Goal: Information Seeking & Learning: Learn about a topic

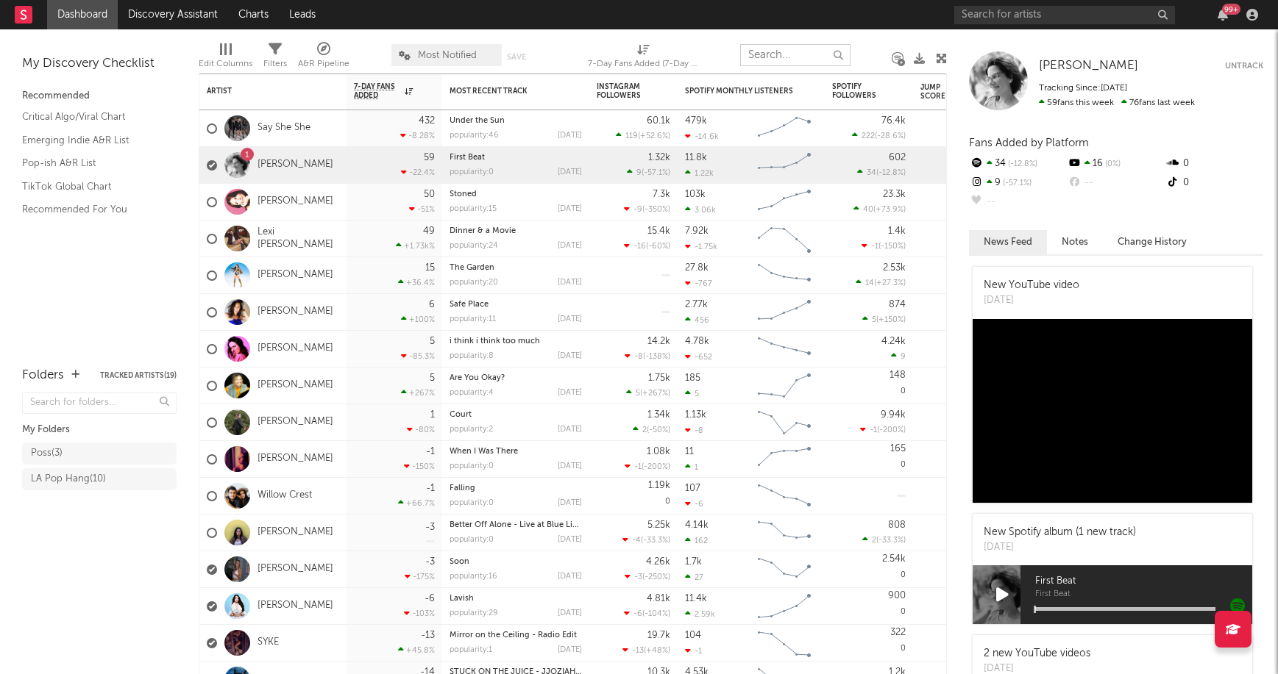
click at [776, 46] on input "text" at bounding box center [795, 55] width 110 height 22
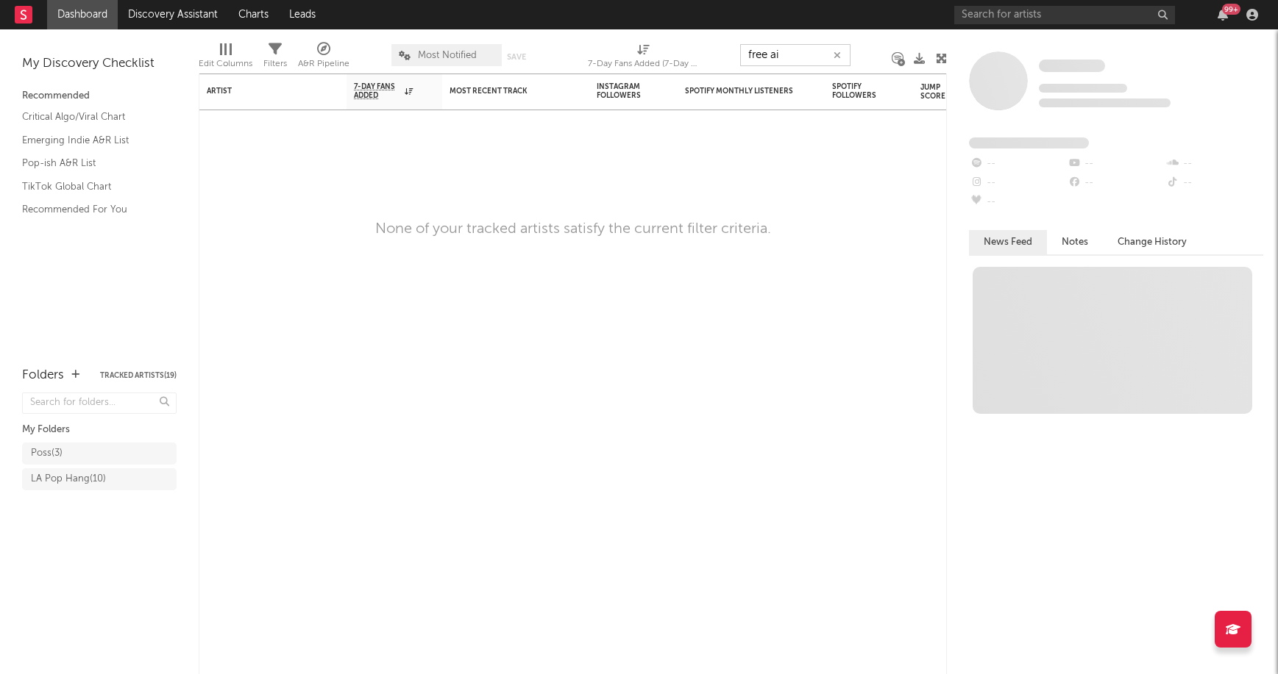
type input "free air"
drag, startPoint x: 800, startPoint y: 57, endPoint x: 716, endPoint y: 46, distance: 84.6
click at [717, 45] on div "Edit Columns Filters A&R Pipeline Most Notified Save Save as 7-Day Fans Added (…" at bounding box center [573, 51] width 748 height 44
type input "b"
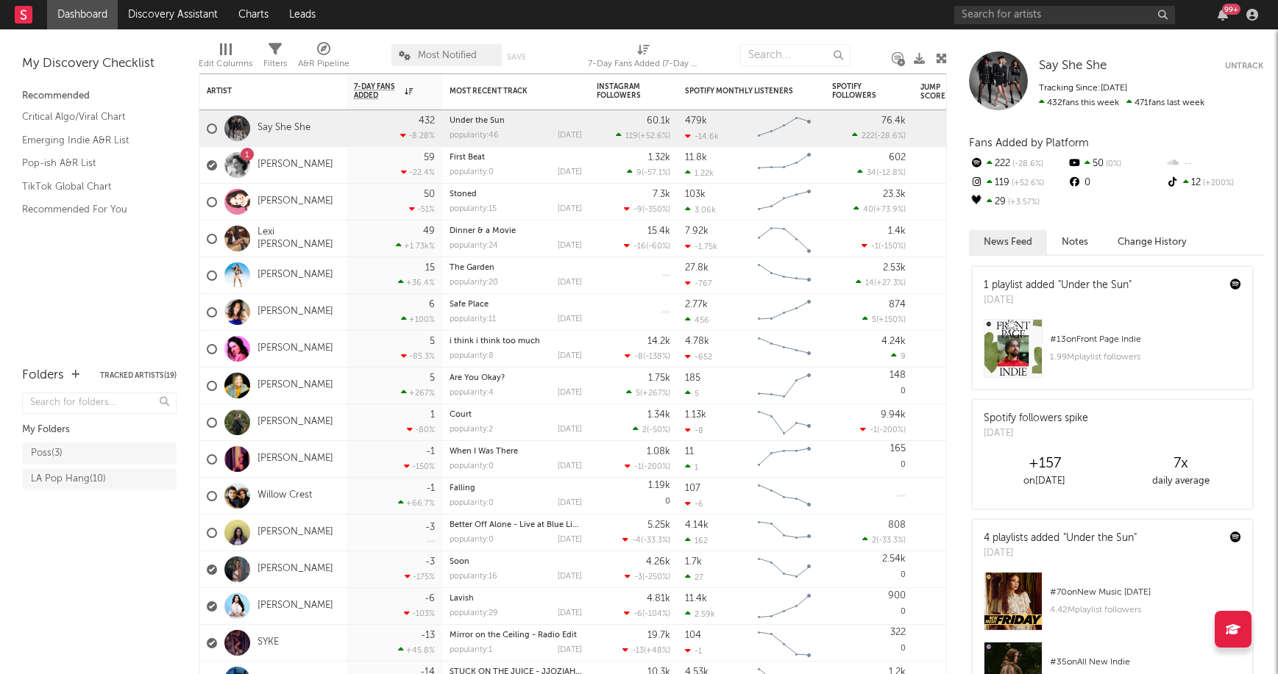
click at [110, 31] on div "My Discovery Checklist Recommended Critical Algo/Viral Chart Emerging Indie A&R…" at bounding box center [99, 190] width 199 height 323
click at [96, 7] on link "Dashboard" at bounding box center [82, 14] width 71 height 29
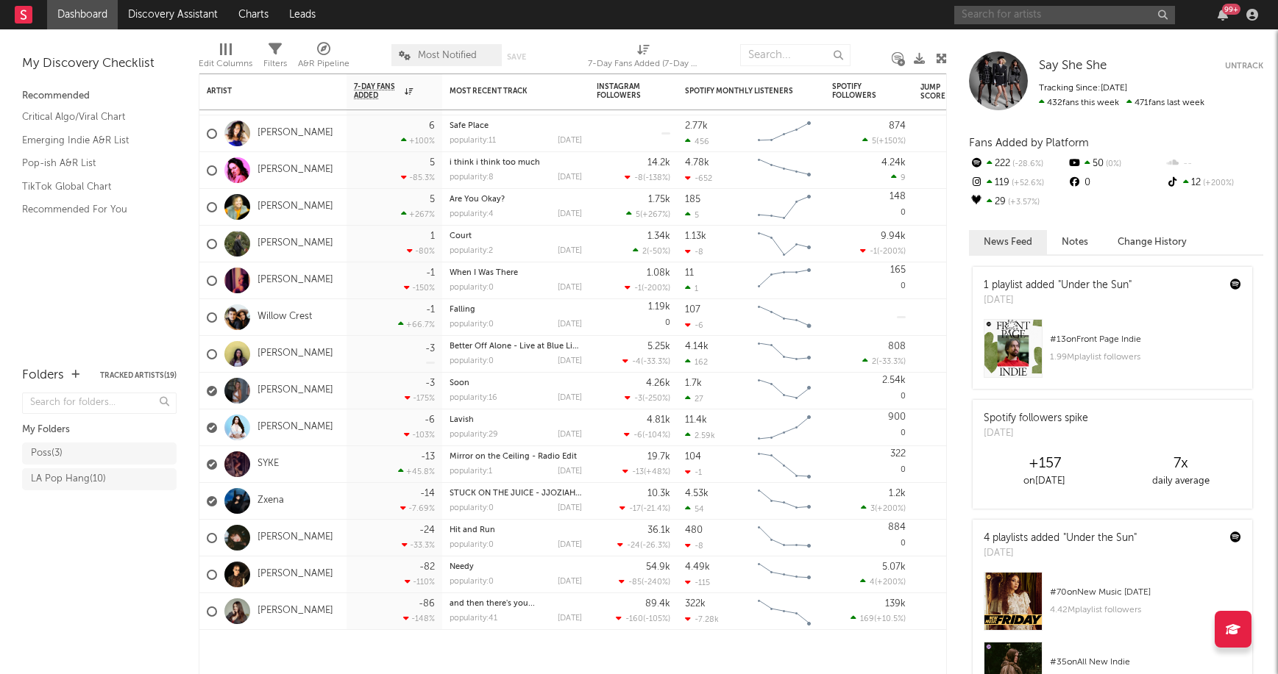
click at [992, 18] on input "text" at bounding box center [1064, 15] width 221 height 18
type input "free air"
click at [1016, 41] on div "free air" at bounding box center [1086, 44] width 162 height 18
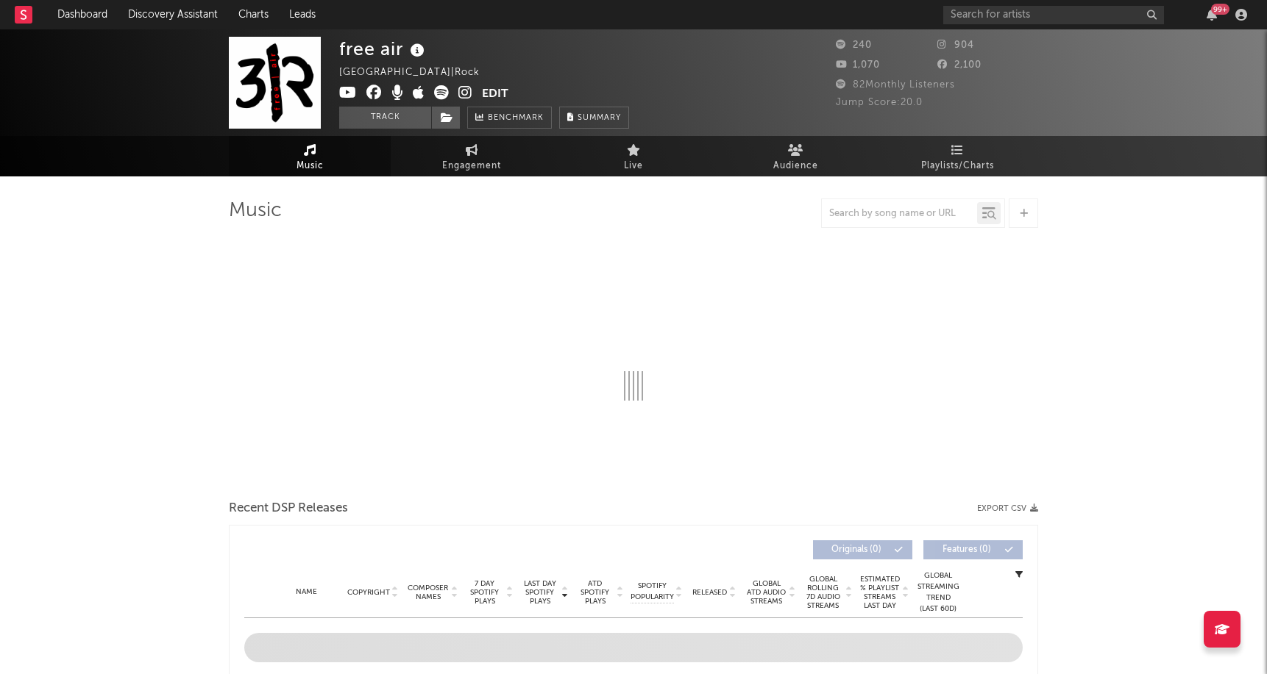
select select "1w"
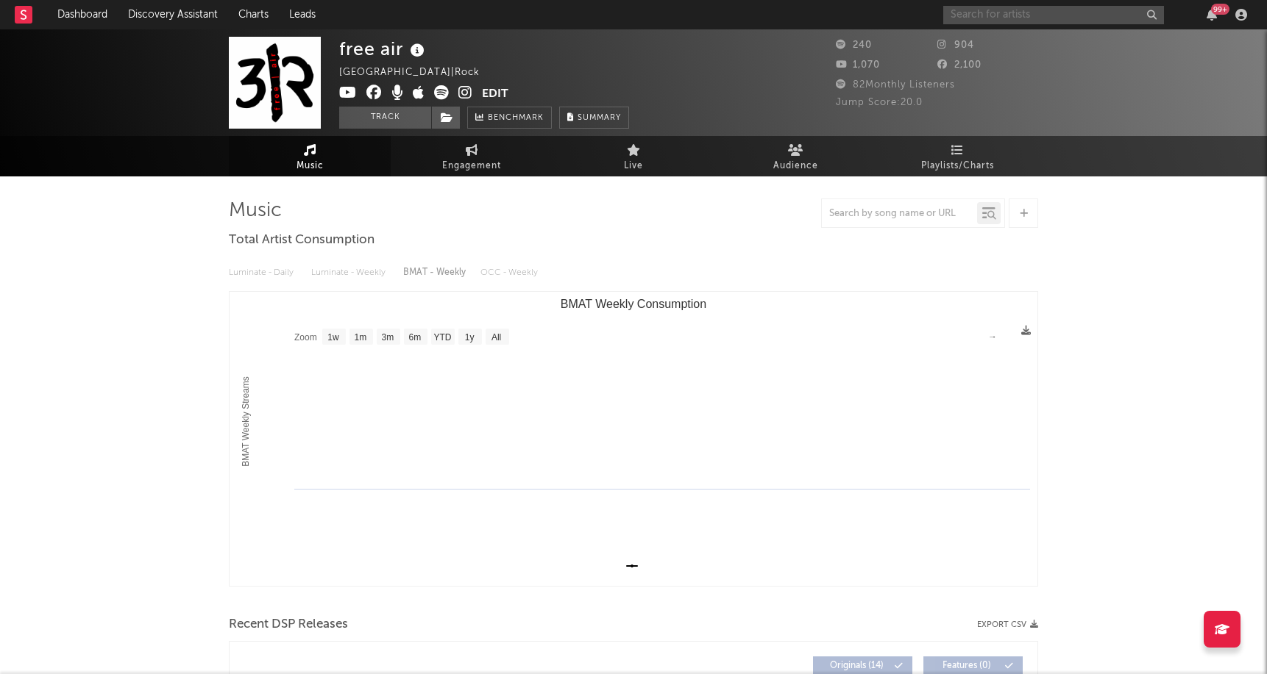
click at [1011, 10] on input "text" at bounding box center [1053, 15] width 221 height 18
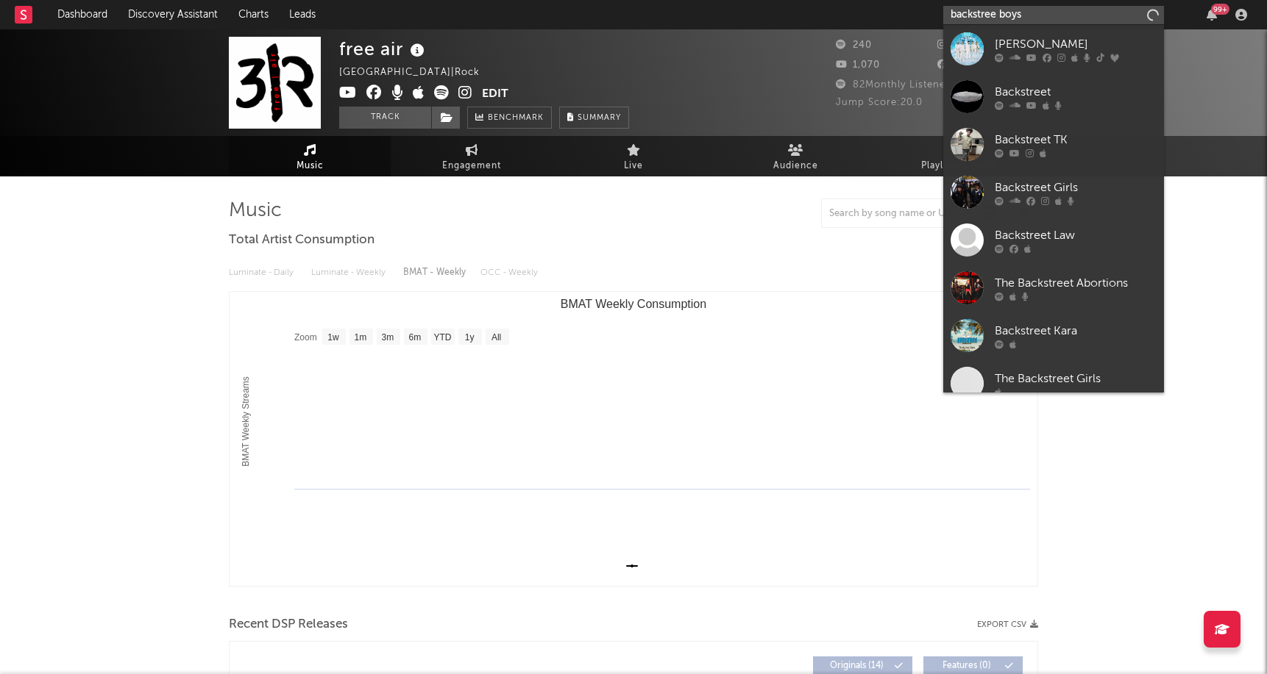
type input "backstree boys"
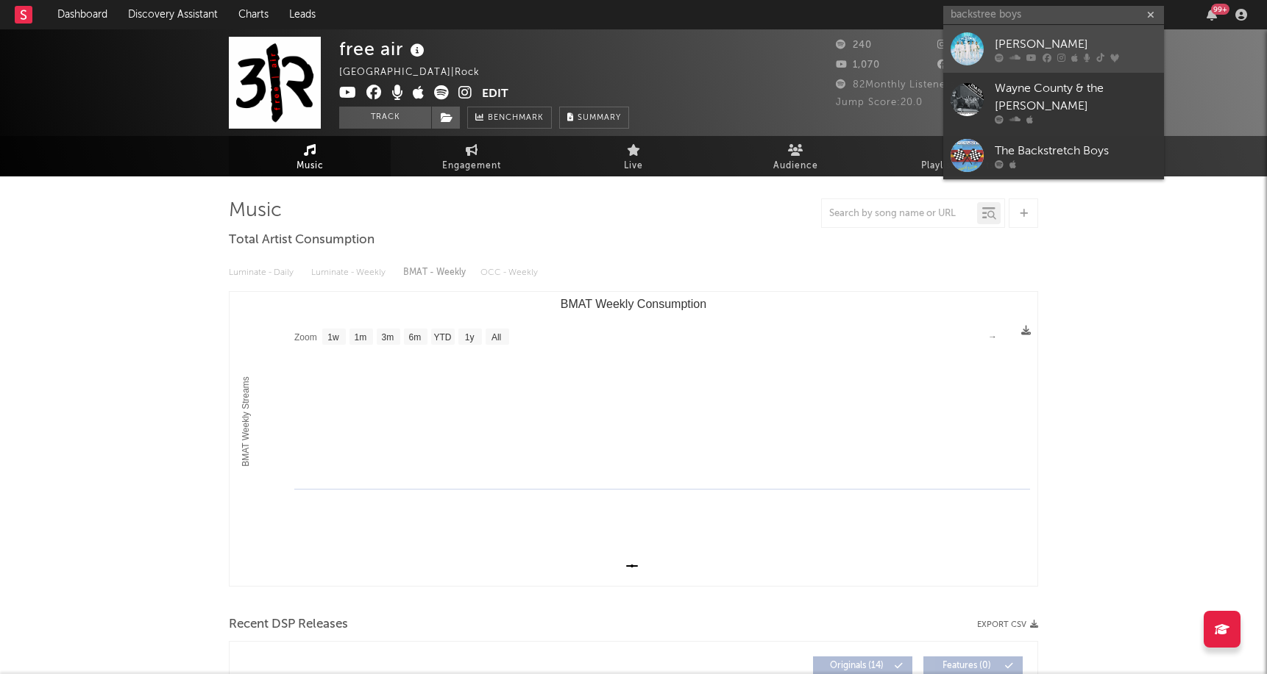
click at [1031, 52] on div "[PERSON_NAME]" at bounding box center [1075, 44] width 162 height 18
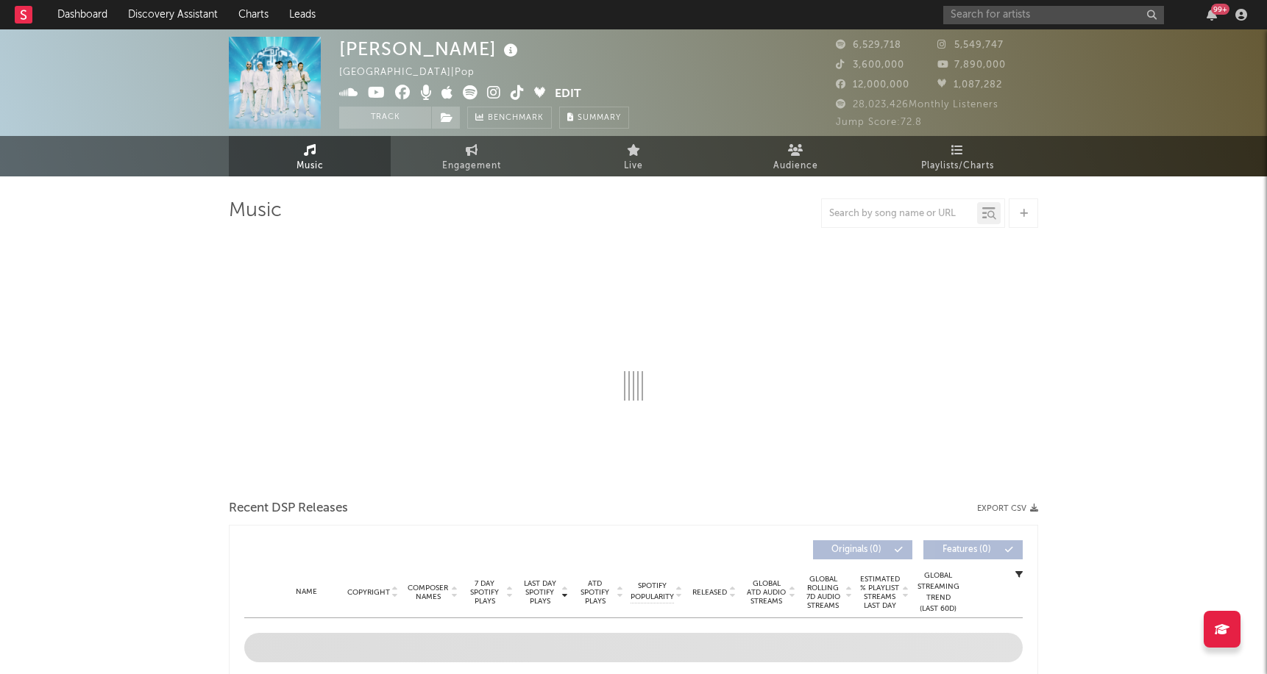
select select "6m"
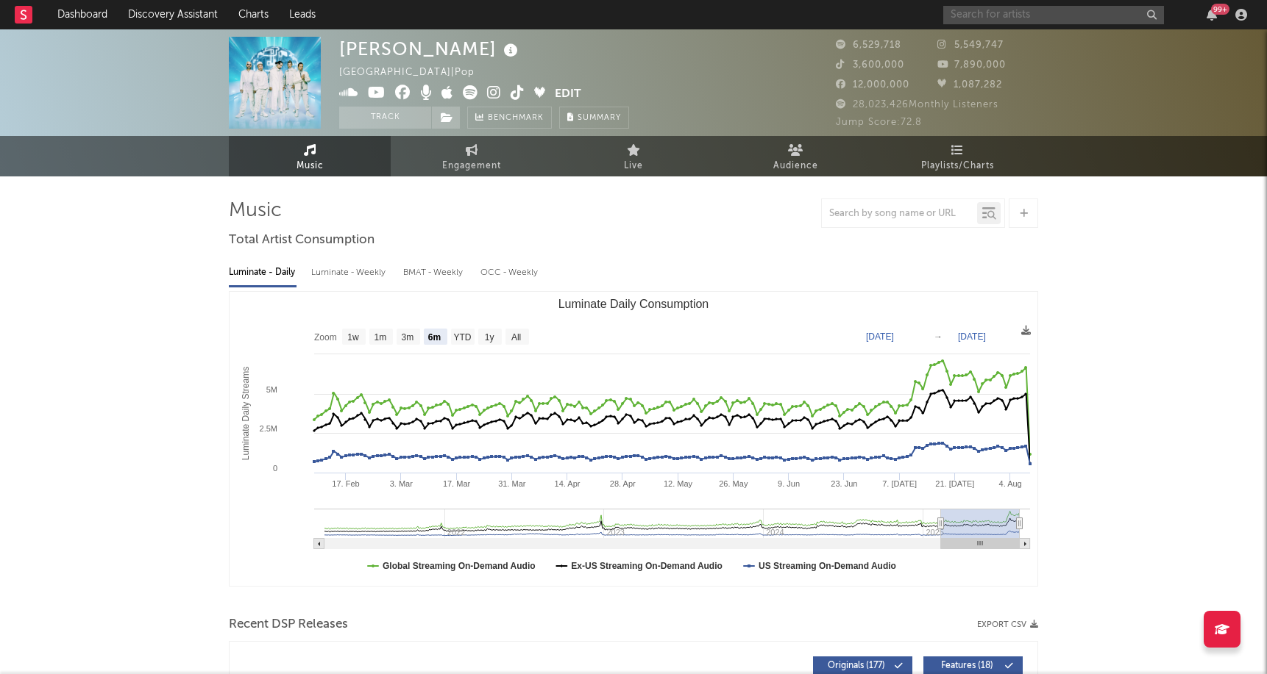
click at [1008, 12] on input "text" at bounding box center [1053, 15] width 221 height 18
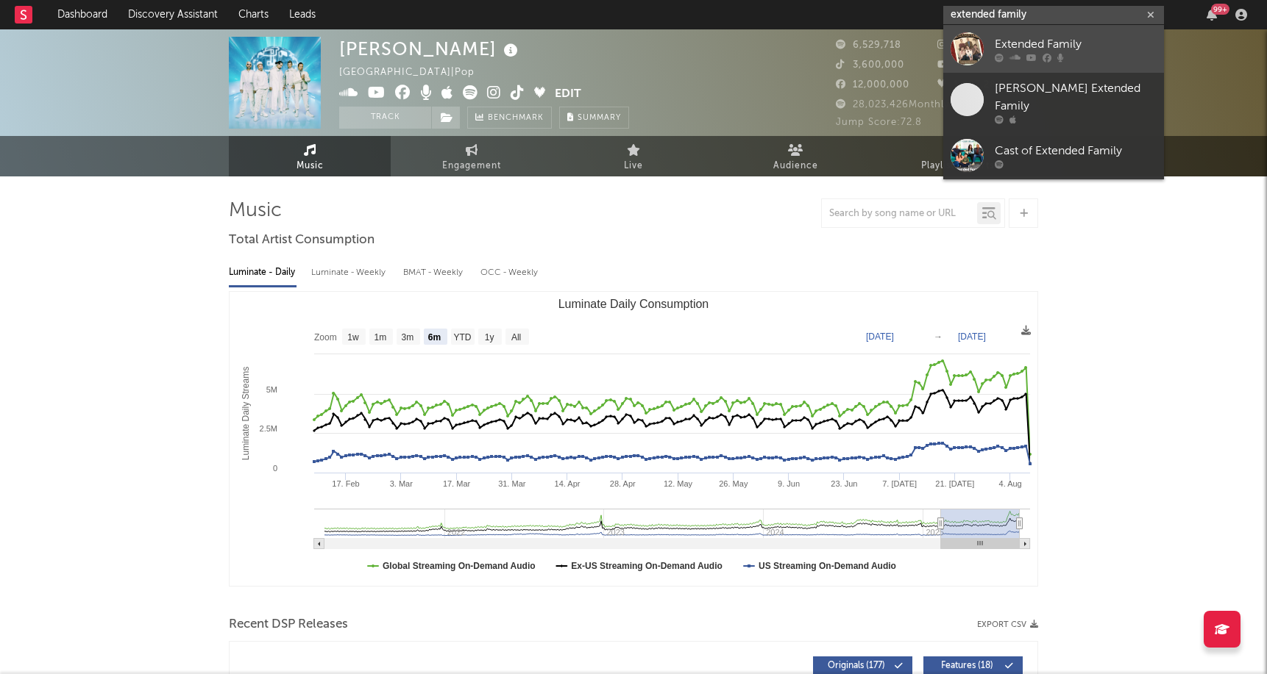
type input "extended family"
click at [1004, 37] on div "Extended Family" at bounding box center [1075, 44] width 162 height 18
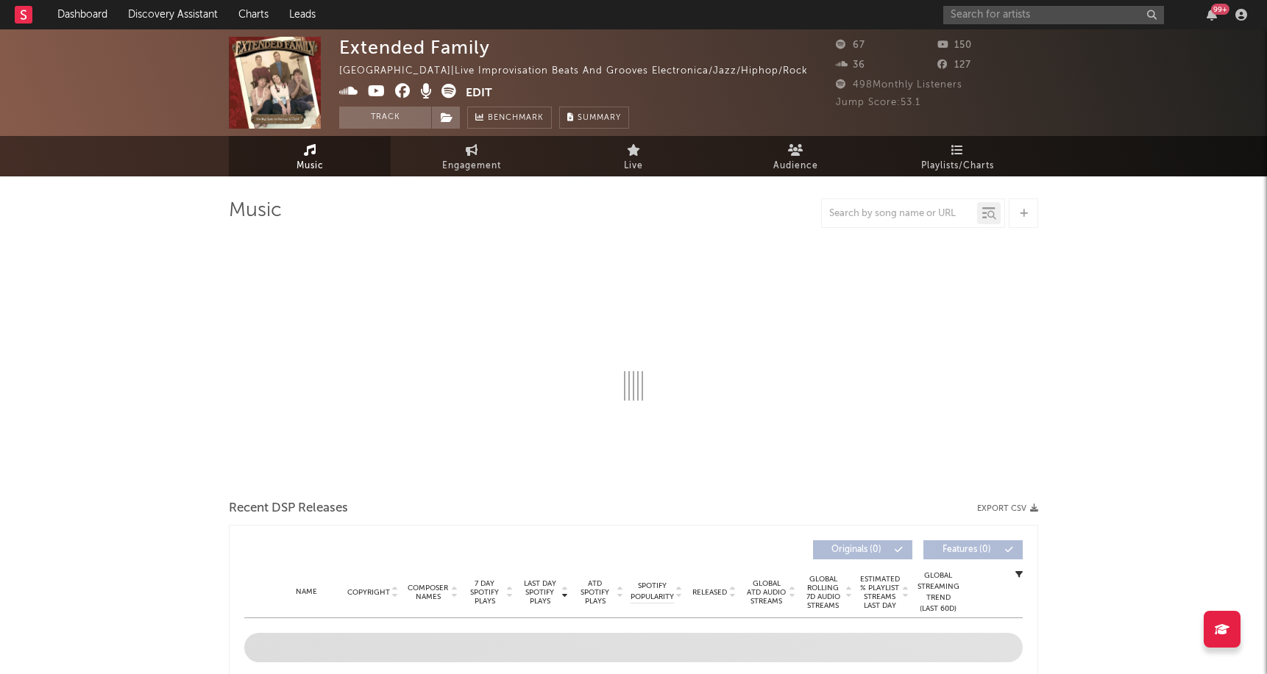
select select "1w"
